Goal: Book appointment/travel/reservation

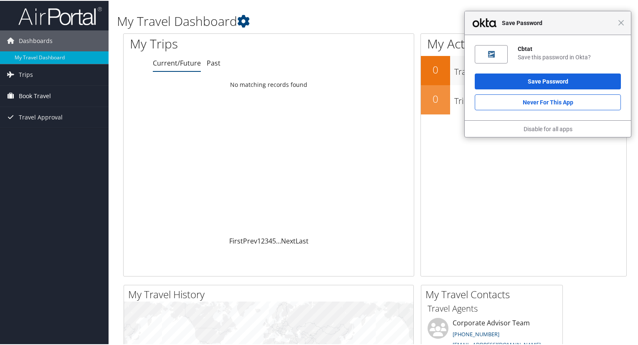
click at [42, 97] on span "Book Travel" at bounding box center [35, 95] width 32 height 21
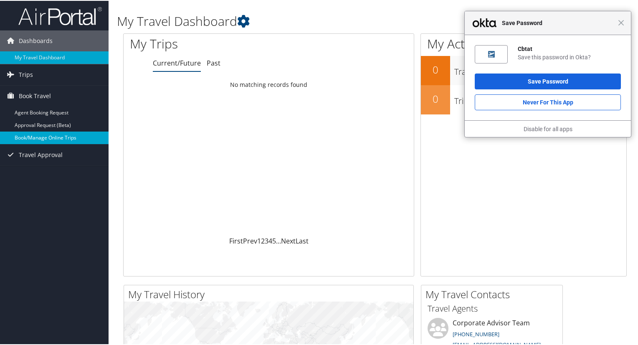
click at [44, 136] on link "Book/Manage Online Trips" at bounding box center [54, 137] width 109 height 13
